Goal: Check status: Check status

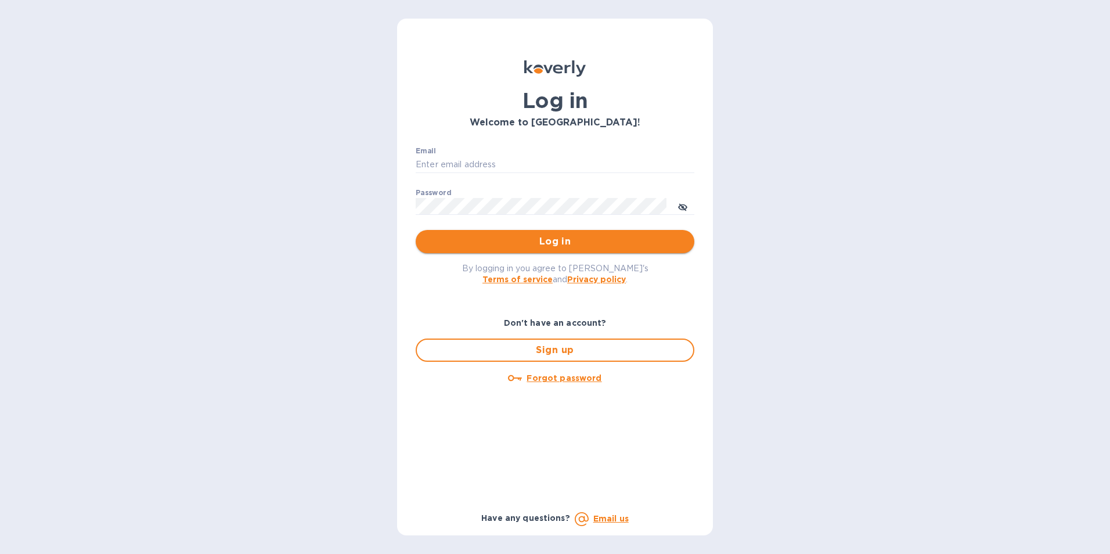
type input "[PERSON_NAME][EMAIL_ADDRESS][PERSON_NAME][PERSON_NAME][DOMAIN_NAME]"
click at [573, 244] on span "Log in" at bounding box center [555, 242] width 260 height 14
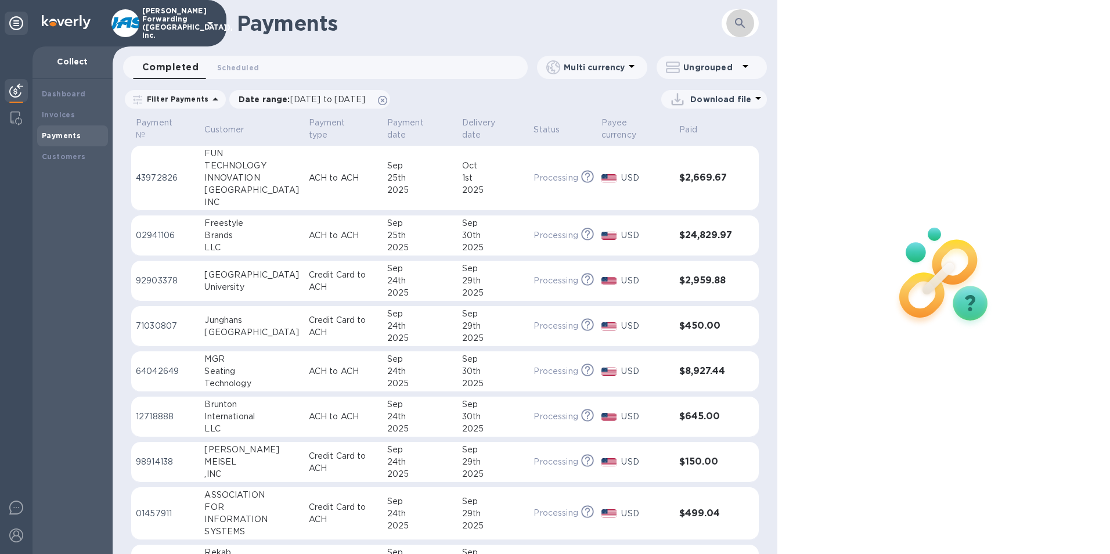
click at [747, 19] on icon "button" at bounding box center [740, 23] width 14 height 14
click at [737, 21] on icon "button" at bounding box center [740, 23] width 14 height 14
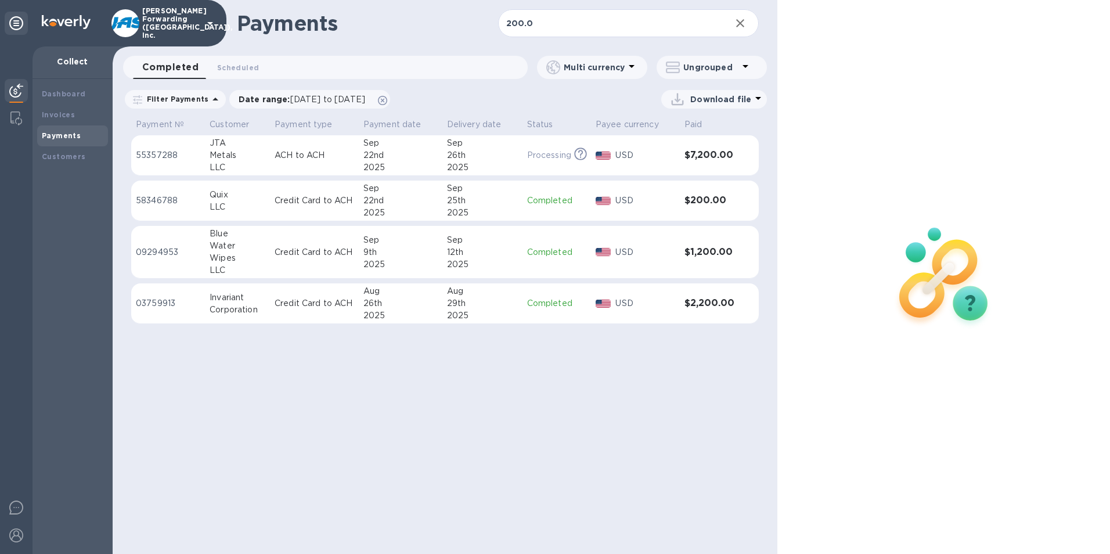
click at [584, 200] on p "Completed" at bounding box center [556, 201] width 59 height 12
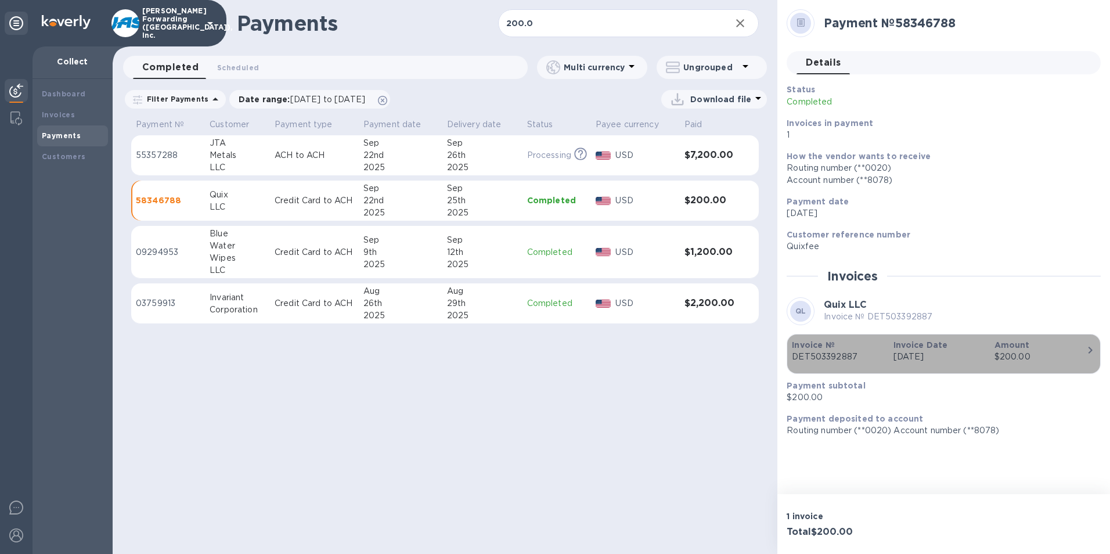
click at [855, 358] on p "DET503392887" at bounding box center [838, 357] width 92 height 12
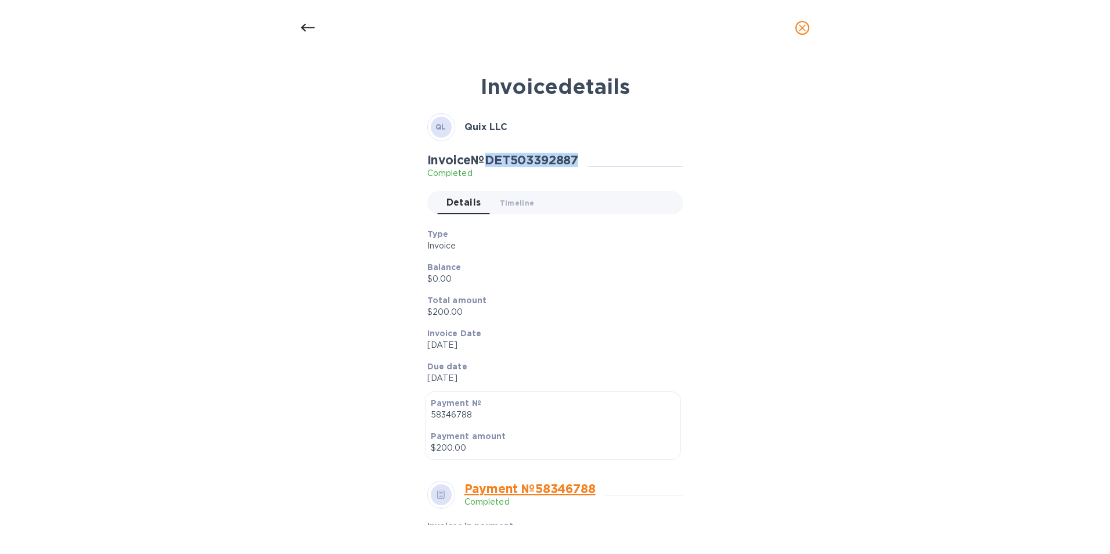
drag, startPoint x: 494, startPoint y: 160, endPoint x: 592, endPoint y: 150, distance: 98.7
click at [592, 150] on div "QL Quix LLC Invoice № DET503392887 Completed Details 0 Timeline 0 Type Invoice …" at bounding box center [555, 476] width 256 height 727
copy h2 "DET503392887"
click at [308, 28] on icon at bounding box center [308, 28] width 14 height 8
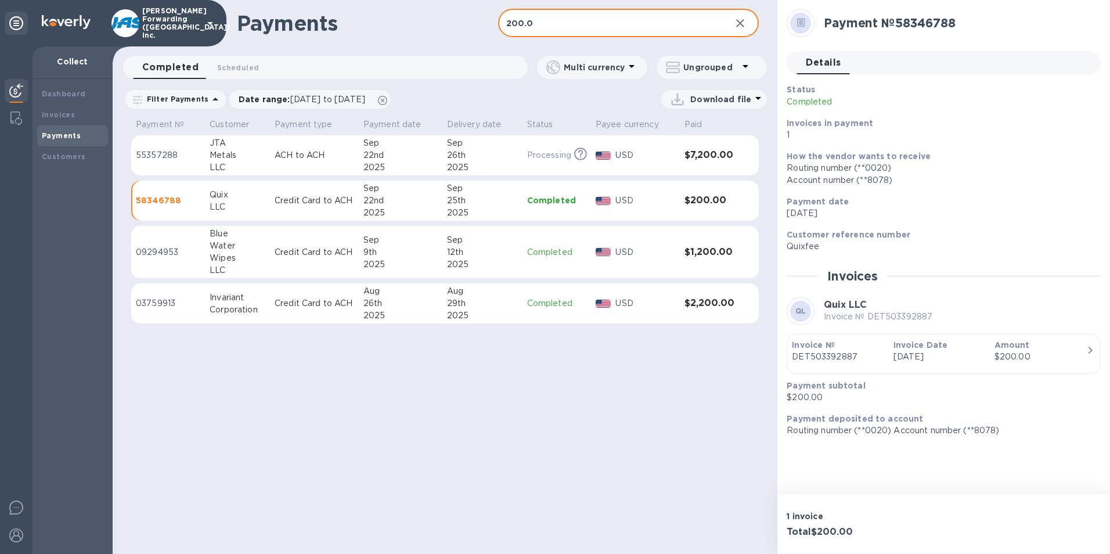
click at [554, 27] on input "200.0" at bounding box center [610, 23] width 224 height 28
drag, startPoint x: 565, startPoint y: 21, endPoint x: 479, endPoint y: 21, distance: 85.9
click at [479, 21] on div "Payments 200.0 ​" at bounding box center [445, 23] width 665 height 46
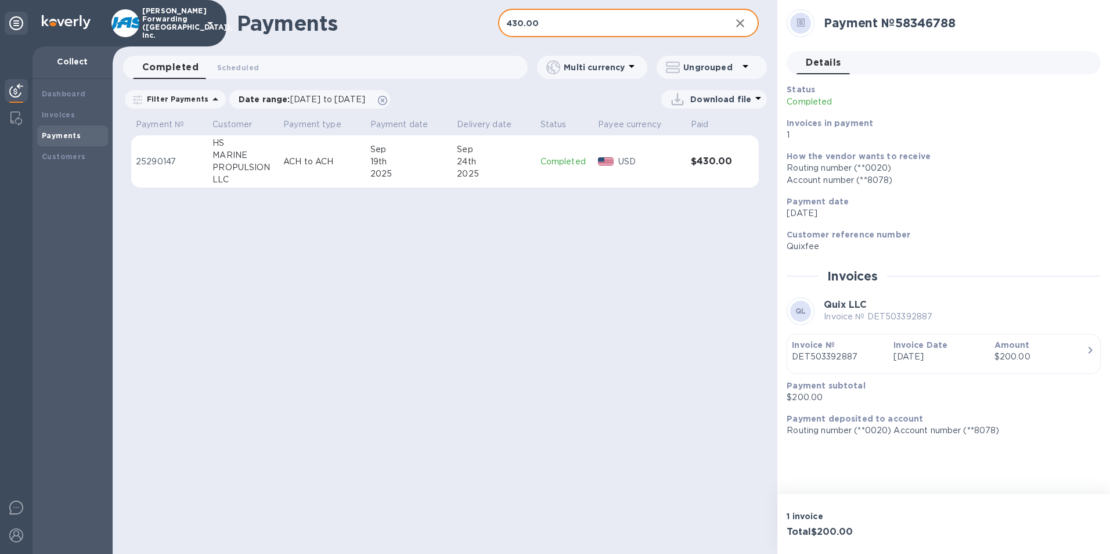
click at [555, 174] on td "Completed" at bounding box center [565, 161] width 58 height 53
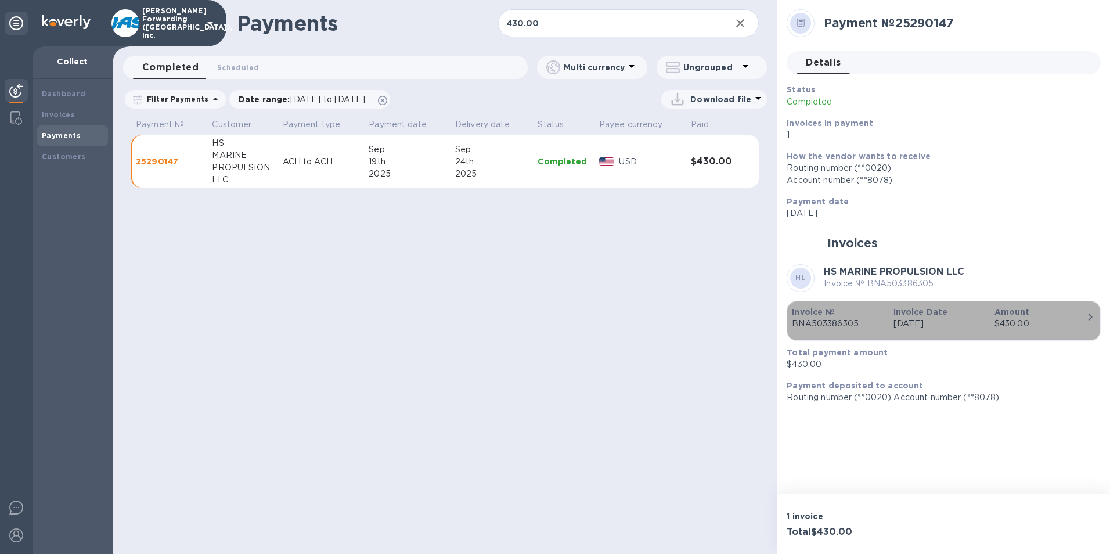
click at [836, 320] on p "BNA503386305" at bounding box center [838, 324] width 92 height 12
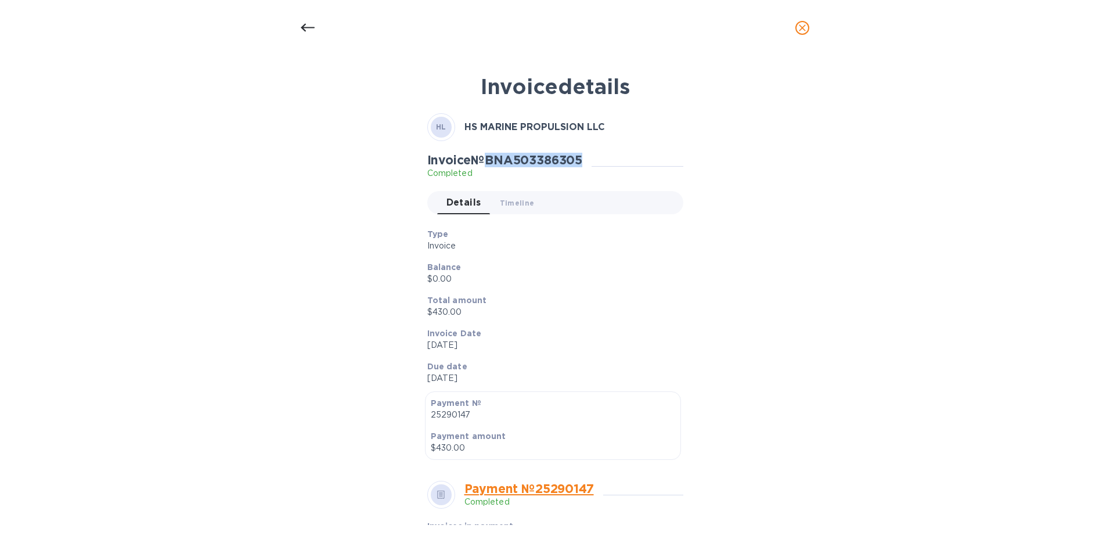
drag, startPoint x: 490, startPoint y: 161, endPoint x: 595, endPoint y: 159, distance: 105.1
click at [592, 159] on div "Invoice № BNA503386305 Completed" at bounding box center [509, 166] width 165 height 27
copy h2 "BNA503386305"
click at [309, 26] on icon at bounding box center [308, 28] width 14 height 14
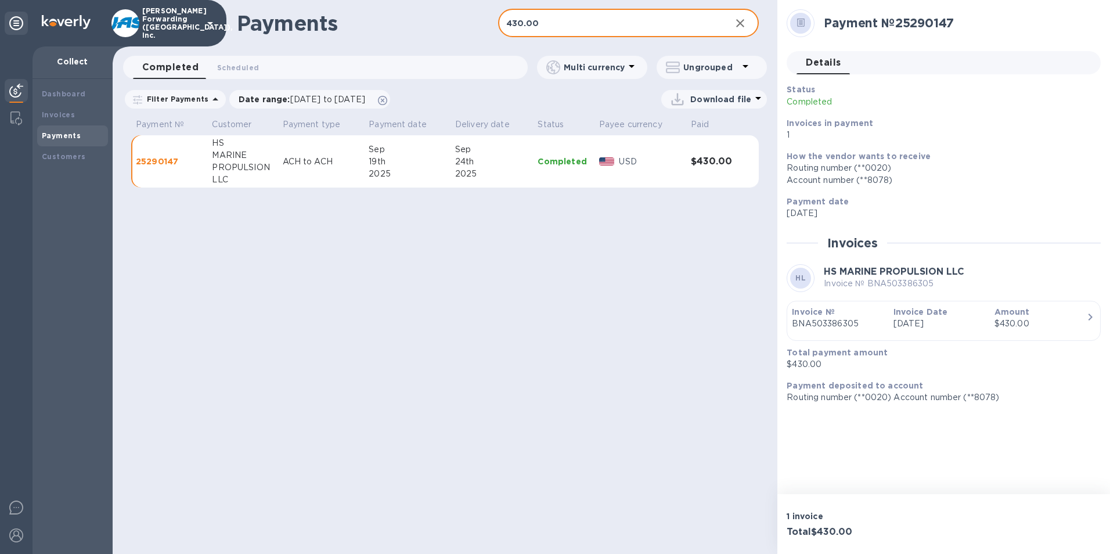
drag, startPoint x: 550, startPoint y: 26, endPoint x: 444, endPoint y: 27, distance: 105.7
click at [444, 27] on div "Payments 430.00 ​" at bounding box center [445, 23] width 665 height 46
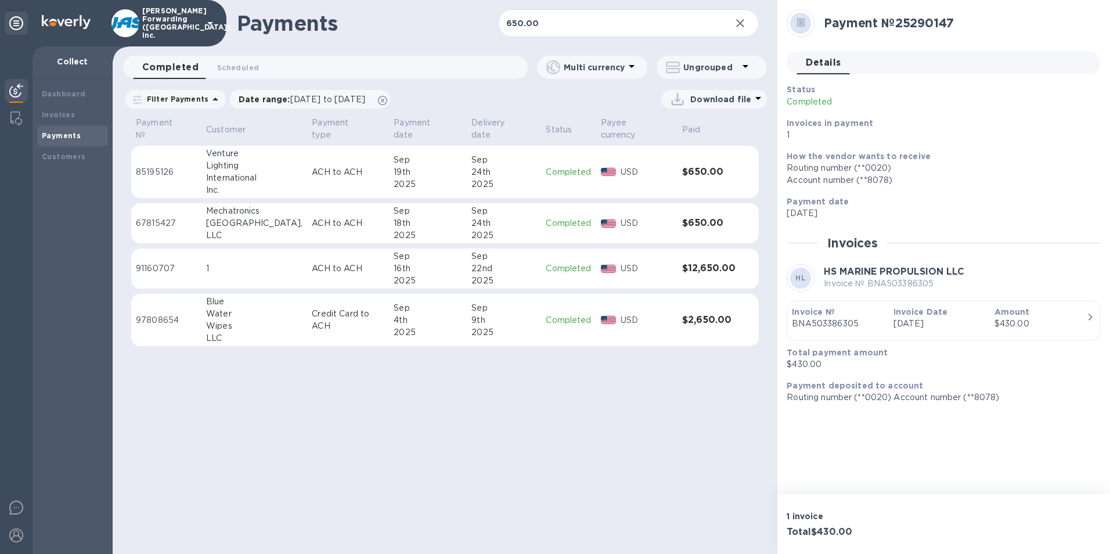
click at [541, 172] on td "Completed" at bounding box center [568, 172] width 55 height 53
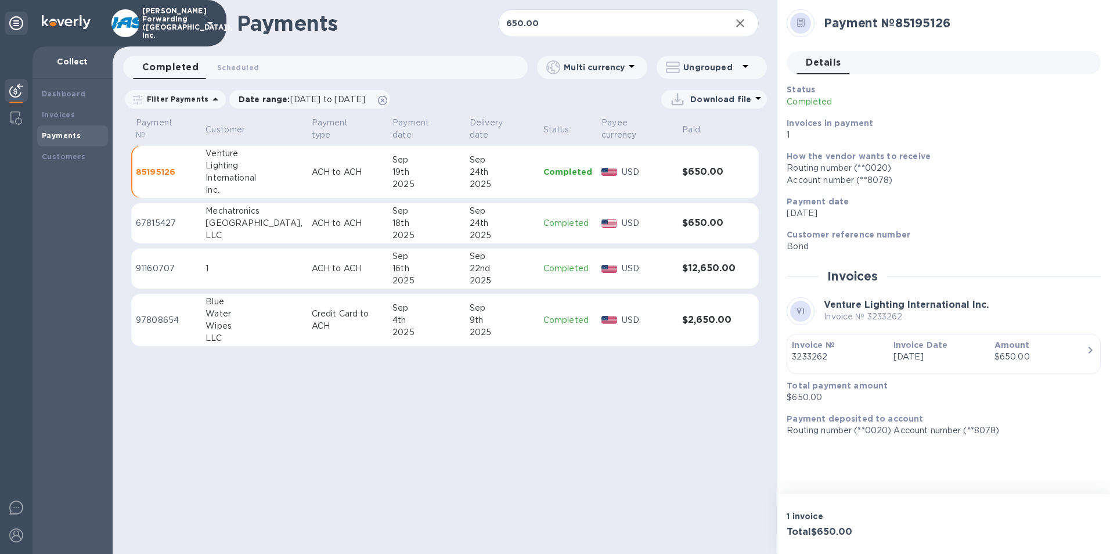
click at [622, 170] on td "USD" at bounding box center [637, 172] width 81 height 53
click at [561, 17] on input "650.00" at bounding box center [610, 23] width 224 height 28
drag, startPoint x: 557, startPoint y: 26, endPoint x: 459, endPoint y: 28, distance: 98.7
click at [459, 28] on div "Payments 650.00 ​" at bounding box center [445, 23] width 665 height 46
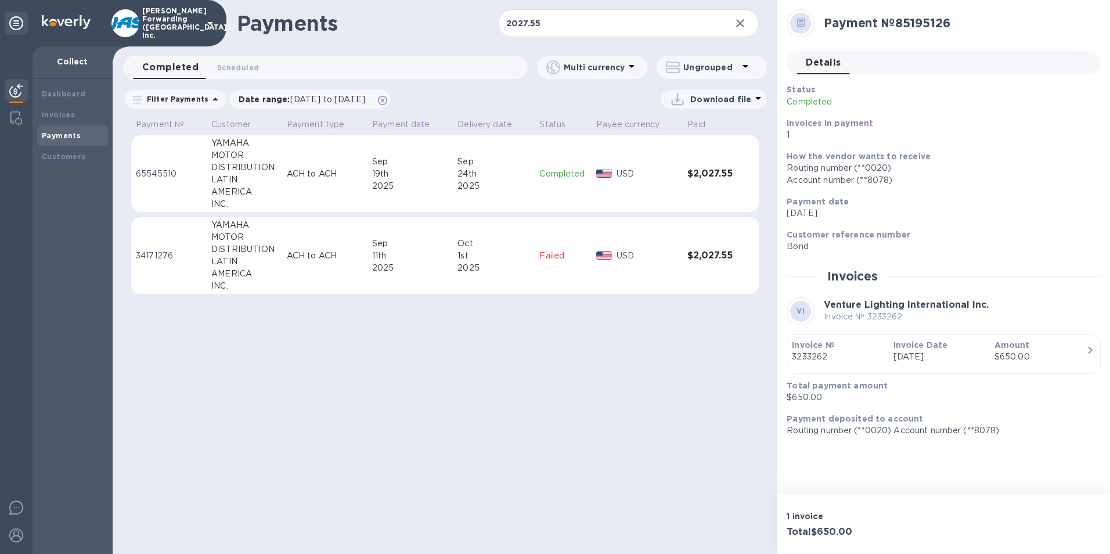
click at [531, 182] on td "[DATE]" at bounding box center [494, 173] width 82 height 77
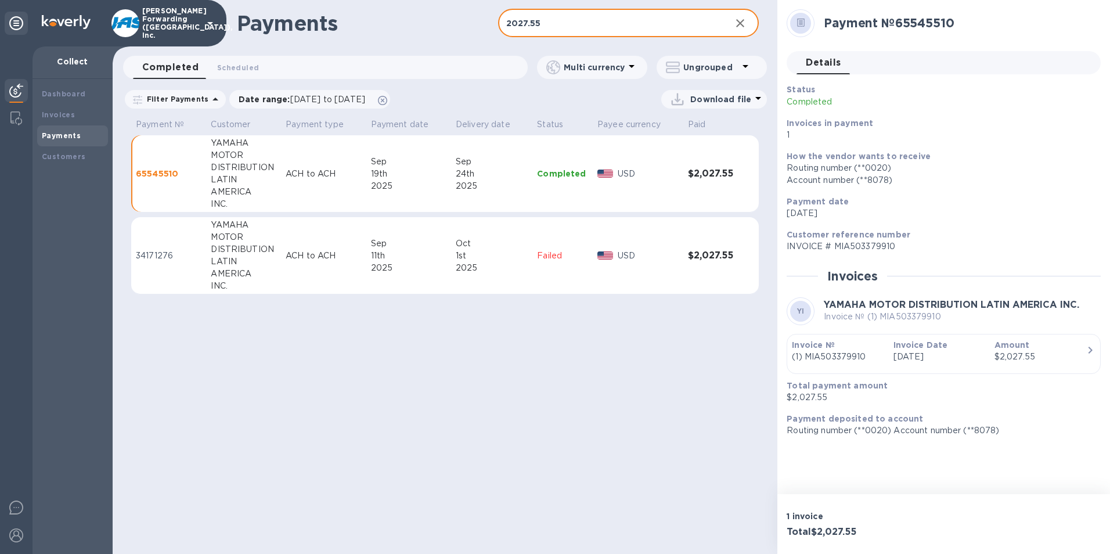
drag, startPoint x: 567, startPoint y: 22, endPoint x: 465, endPoint y: 28, distance: 101.8
click at [465, 28] on div "Payments 2027.55 ​" at bounding box center [445, 23] width 665 height 46
type input "2620.00"
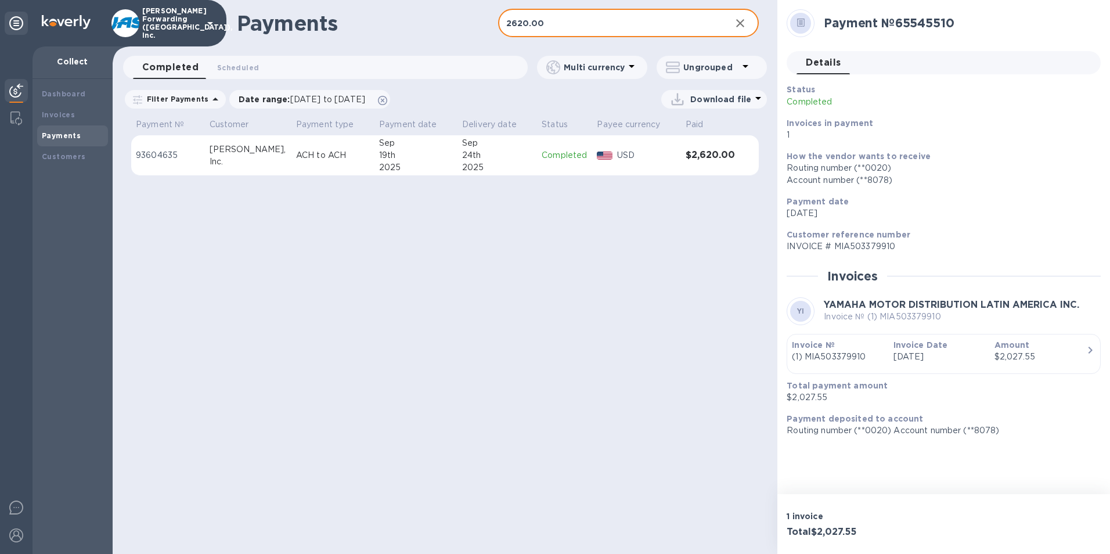
click at [485, 163] on div "2025" at bounding box center [497, 167] width 70 height 12
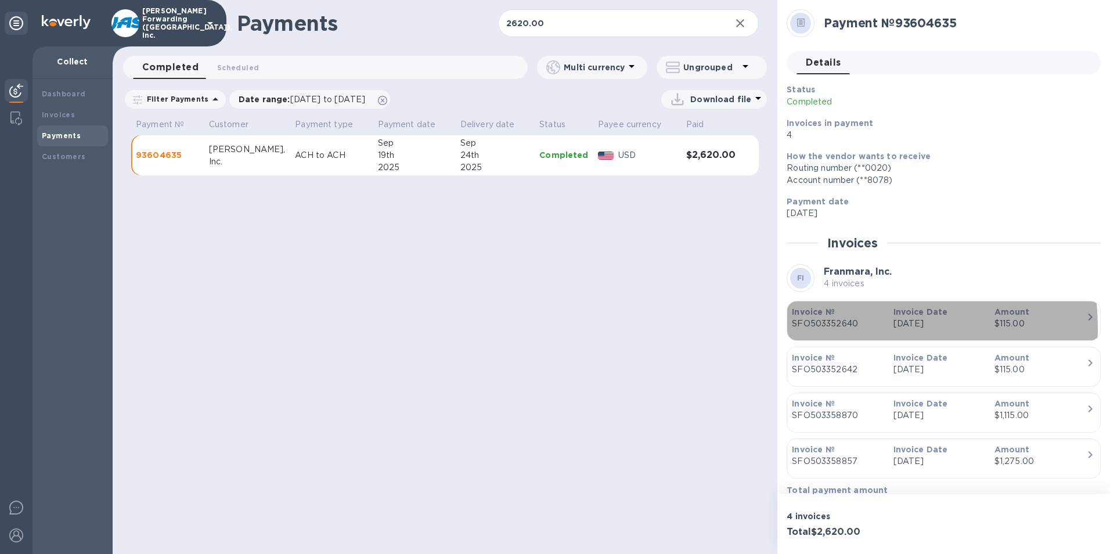
click at [829, 327] on p "SFO503352640" at bounding box center [838, 324] width 92 height 12
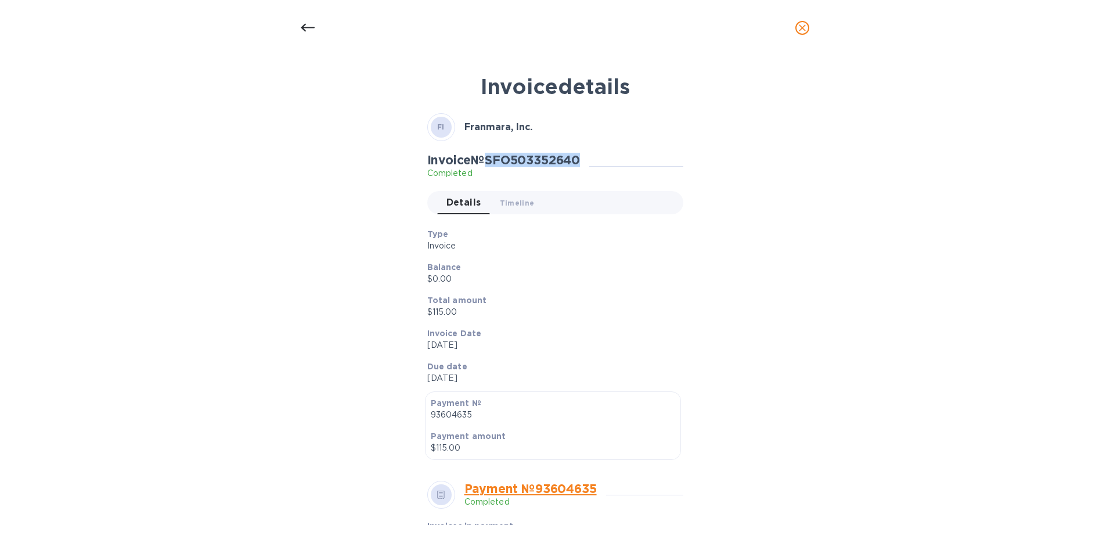
drag, startPoint x: 493, startPoint y: 159, endPoint x: 585, endPoint y: 164, distance: 91.9
click at [581, 164] on h2 "Invoice № SFO503352640" at bounding box center [503, 160] width 153 height 15
copy h2 "SFO503352640"
click at [306, 24] on icon at bounding box center [308, 28] width 14 height 14
